Goal: Transaction & Acquisition: Purchase product/service

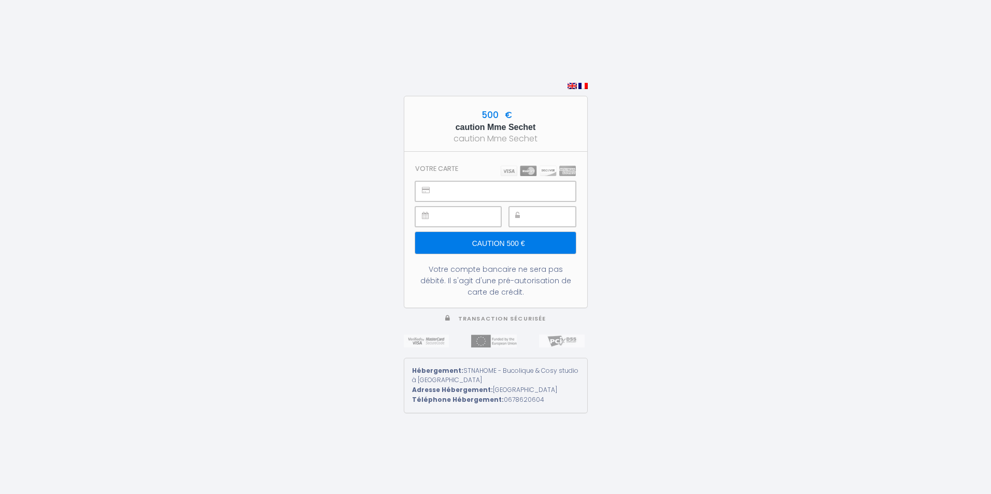
click at [524, 238] on input "Caution 500 €" at bounding box center [495, 243] width 160 height 22
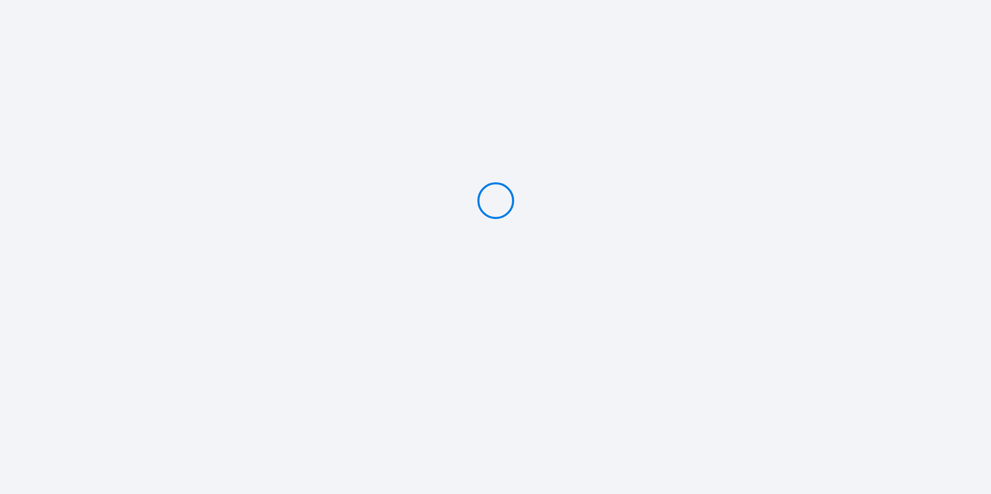
type input "Caution 500 €"
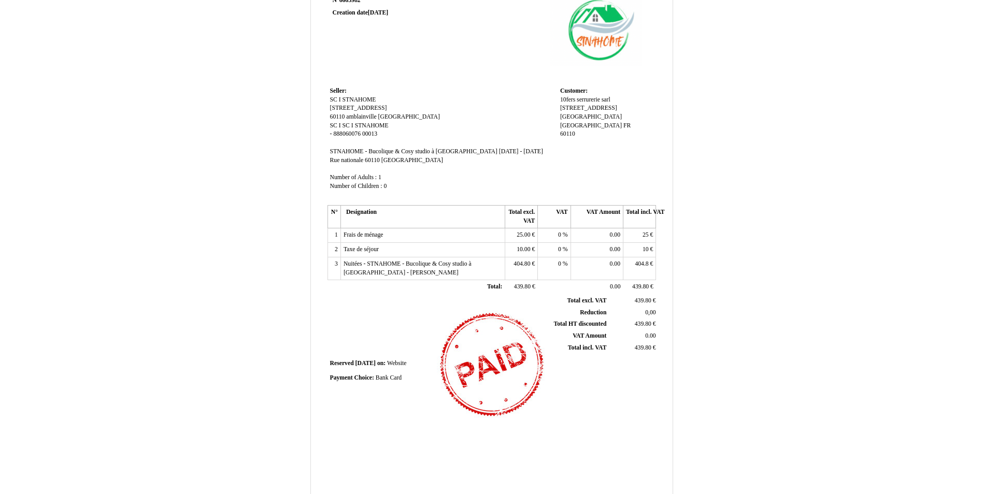
scroll to position [11, 0]
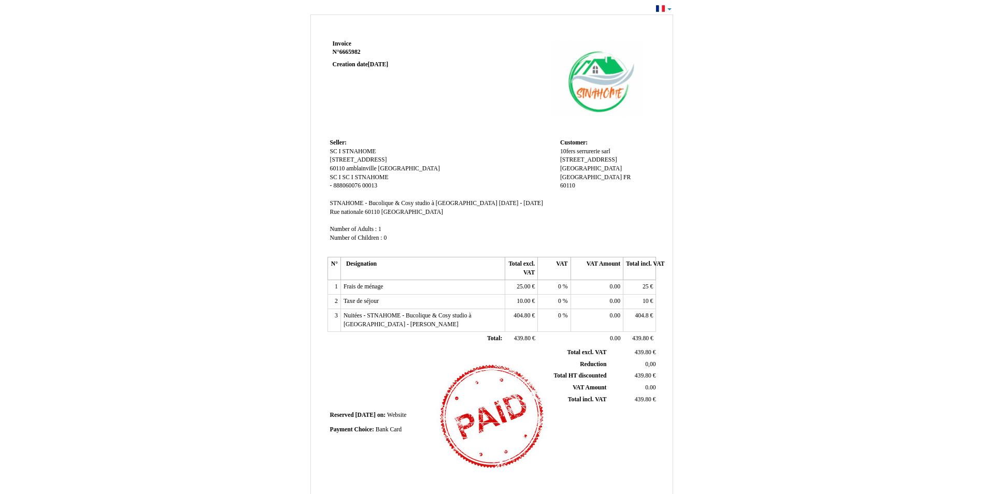
click at [671, 9] on div "Invoice Invoice N° 6665982 6665982 Creation date [DATE] Seller: Seller: SC I ST…" at bounding box center [491, 300] width 983 height 597
click at [735, 90] on div "Invoice Invoice N° 6665982 6665982 Creation date [DATE] Seller: Seller: SC I ST…" at bounding box center [492, 305] width 606 height 586
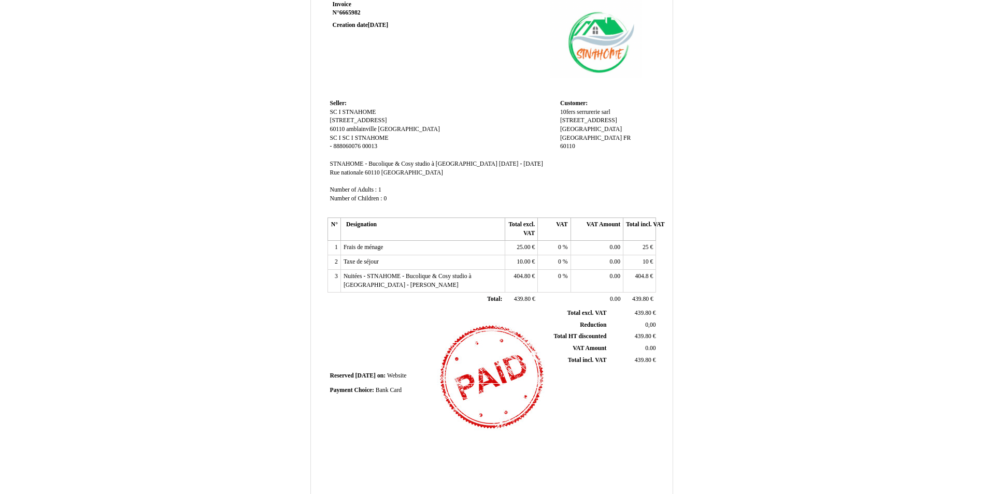
scroll to position [115, 0]
